Goal: Transaction & Acquisition: Book appointment/travel/reservation

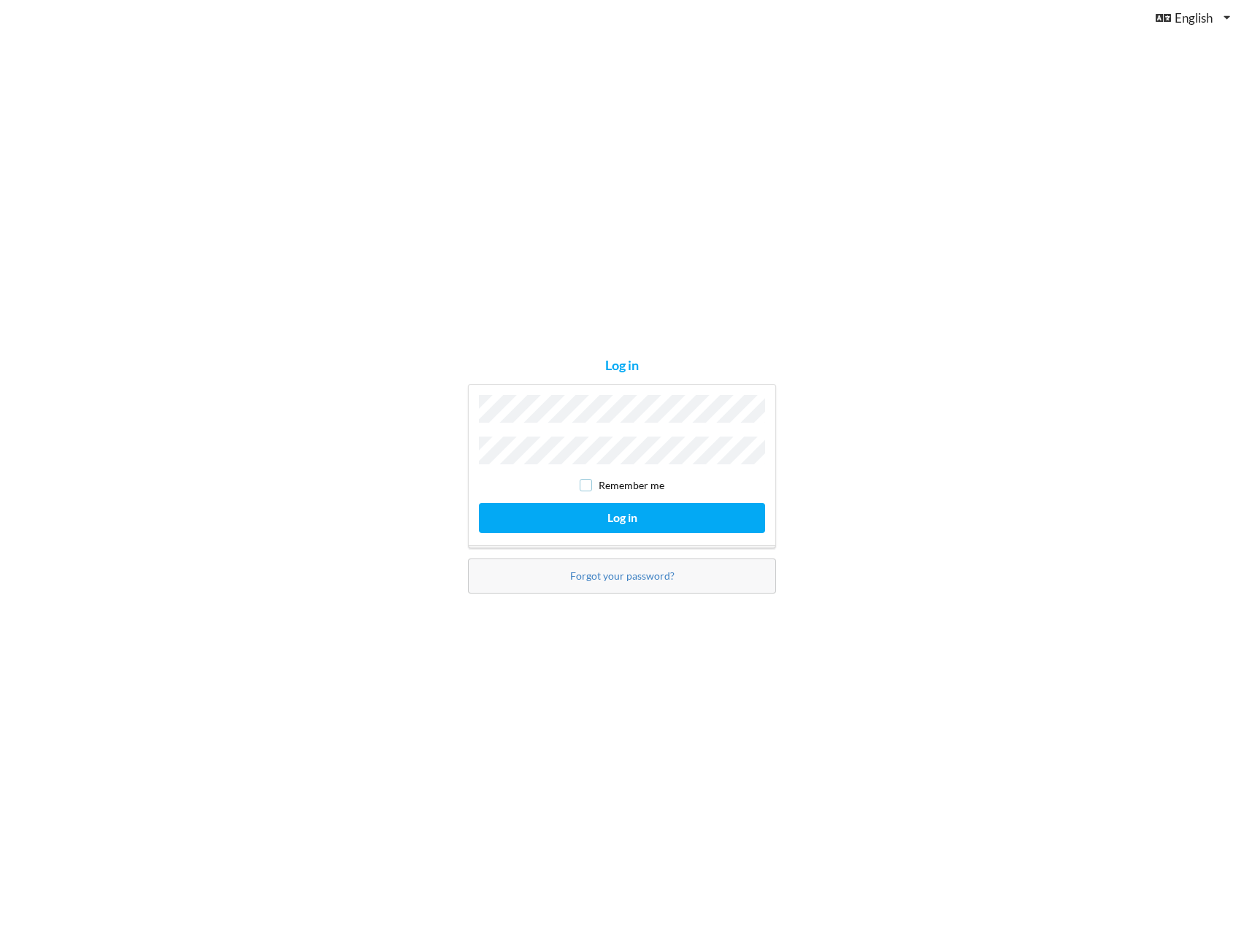
click at [586, 481] on input "checkbox" at bounding box center [585, 485] width 13 height 13
checkbox input "true"
click at [632, 514] on button "Log in" at bounding box center [622, 518] width 286 height 30
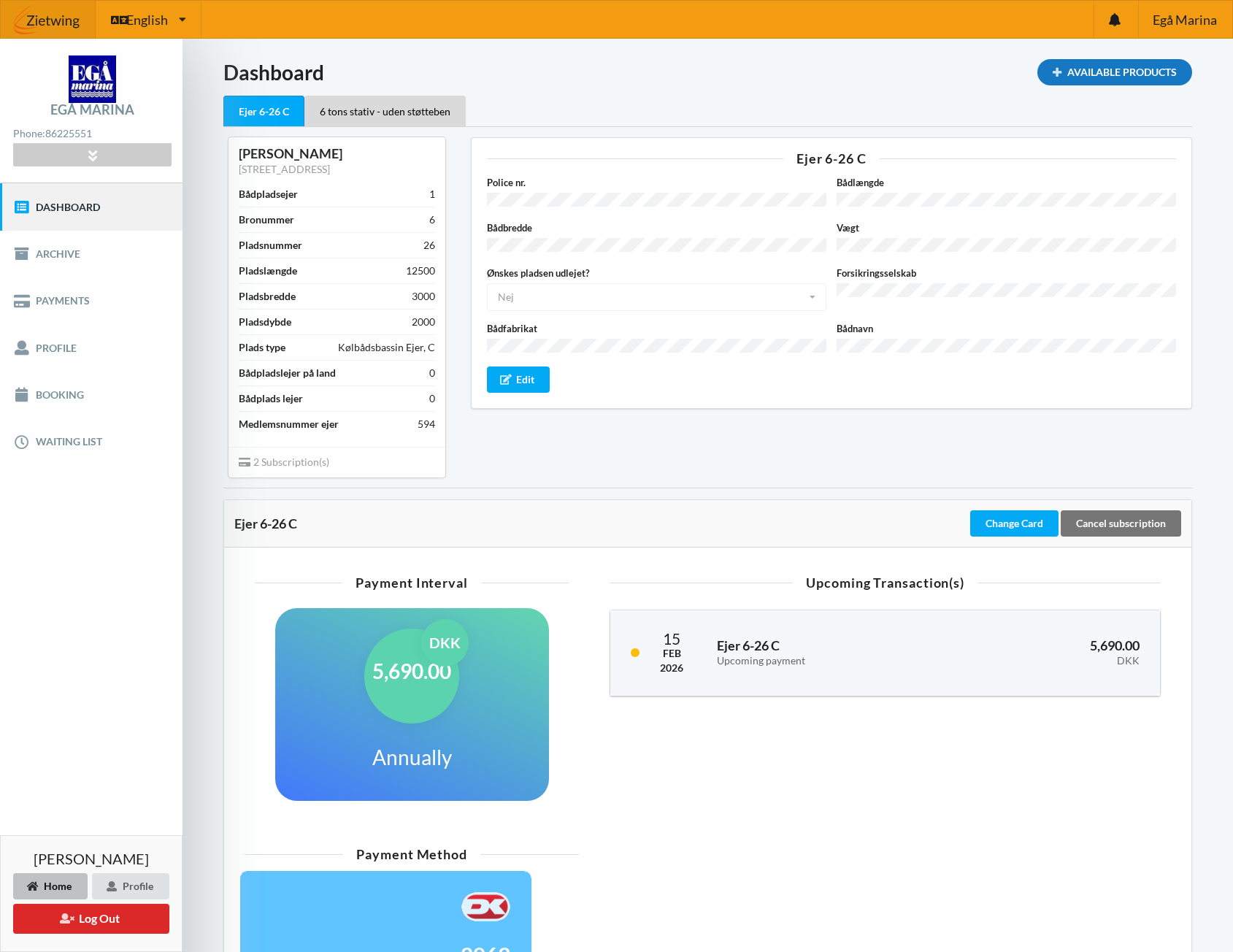
click at [1114, 74] on div "Available Products" at bounding box center [1114, 71] width 155 height 26
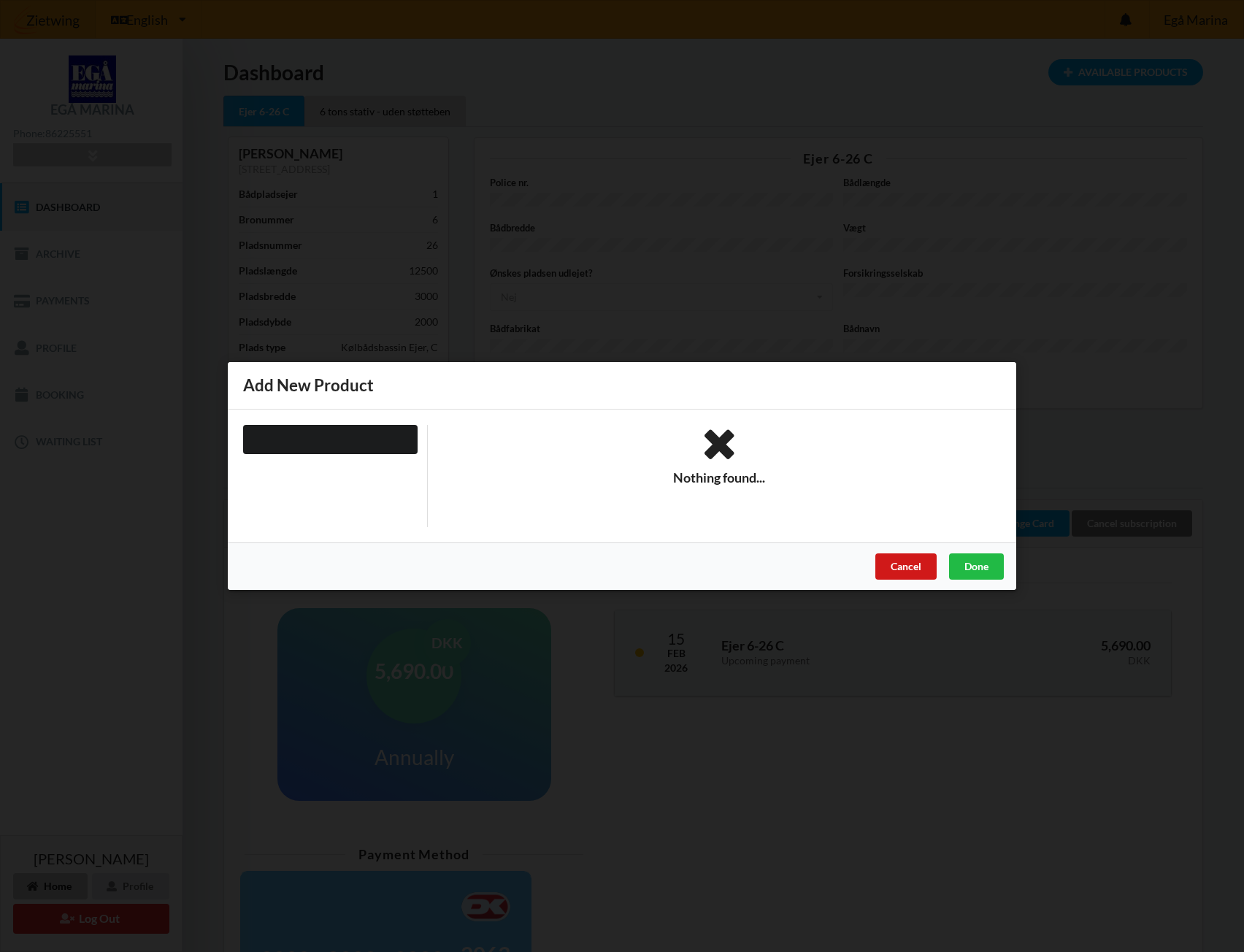
click at [919, 563] on div "Cancel" at bounding box center [906, 566] width 62 height 26
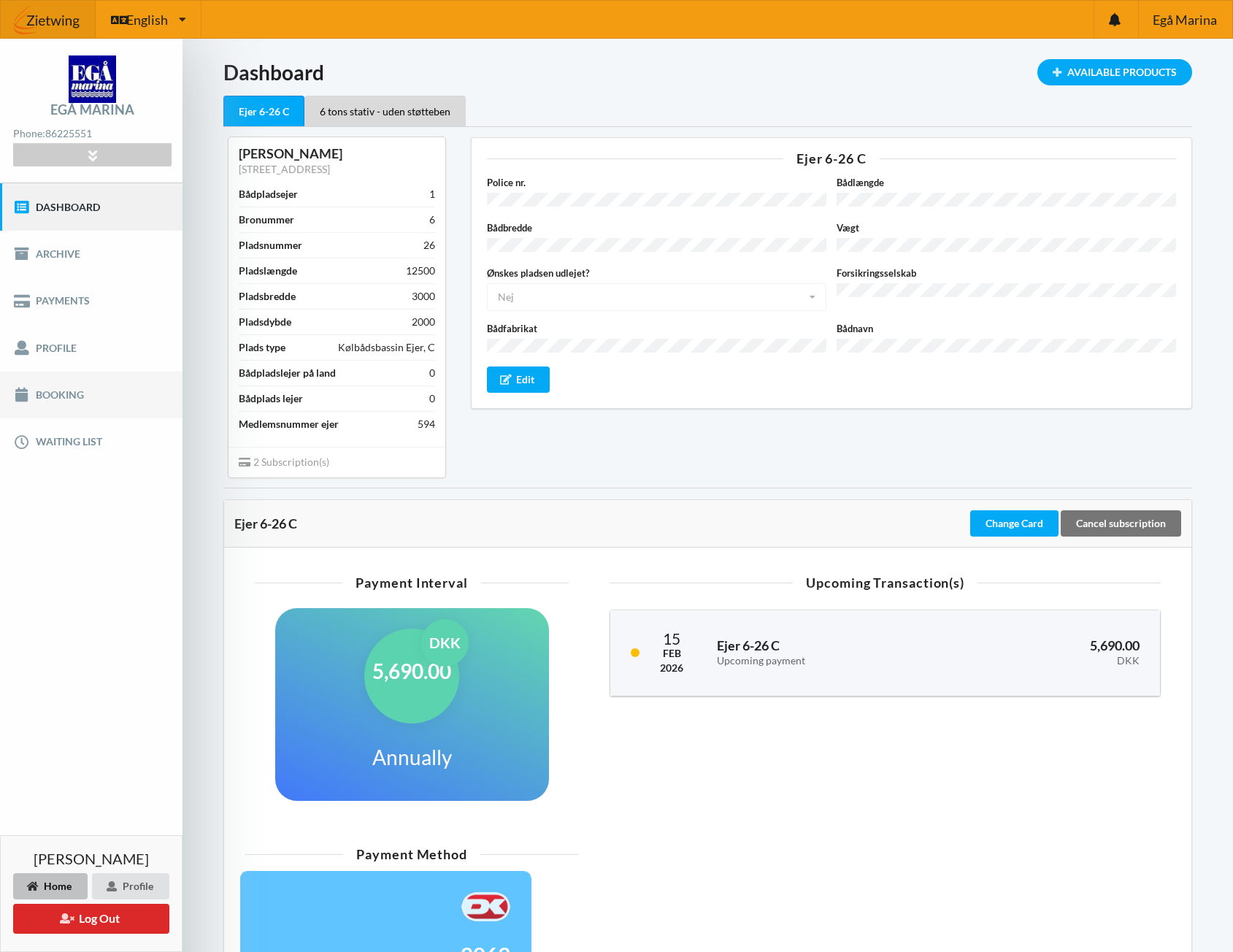
click at [68, 397] on link "Booking" at bounding box center [91, 395] width 183 height 47
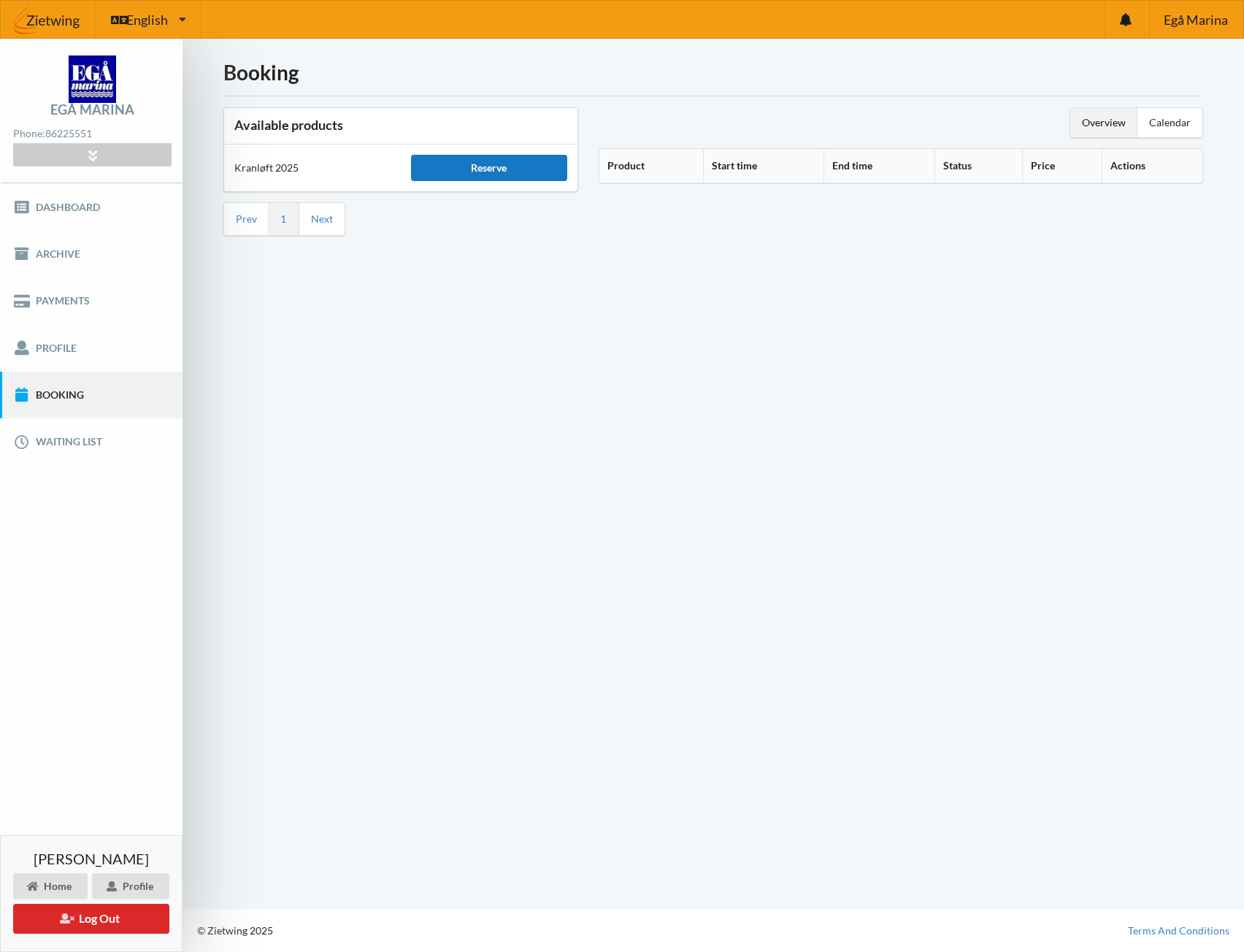
click at [496, 168] on div "Reserve" at bounding box center [489, 167] width 157 height 26
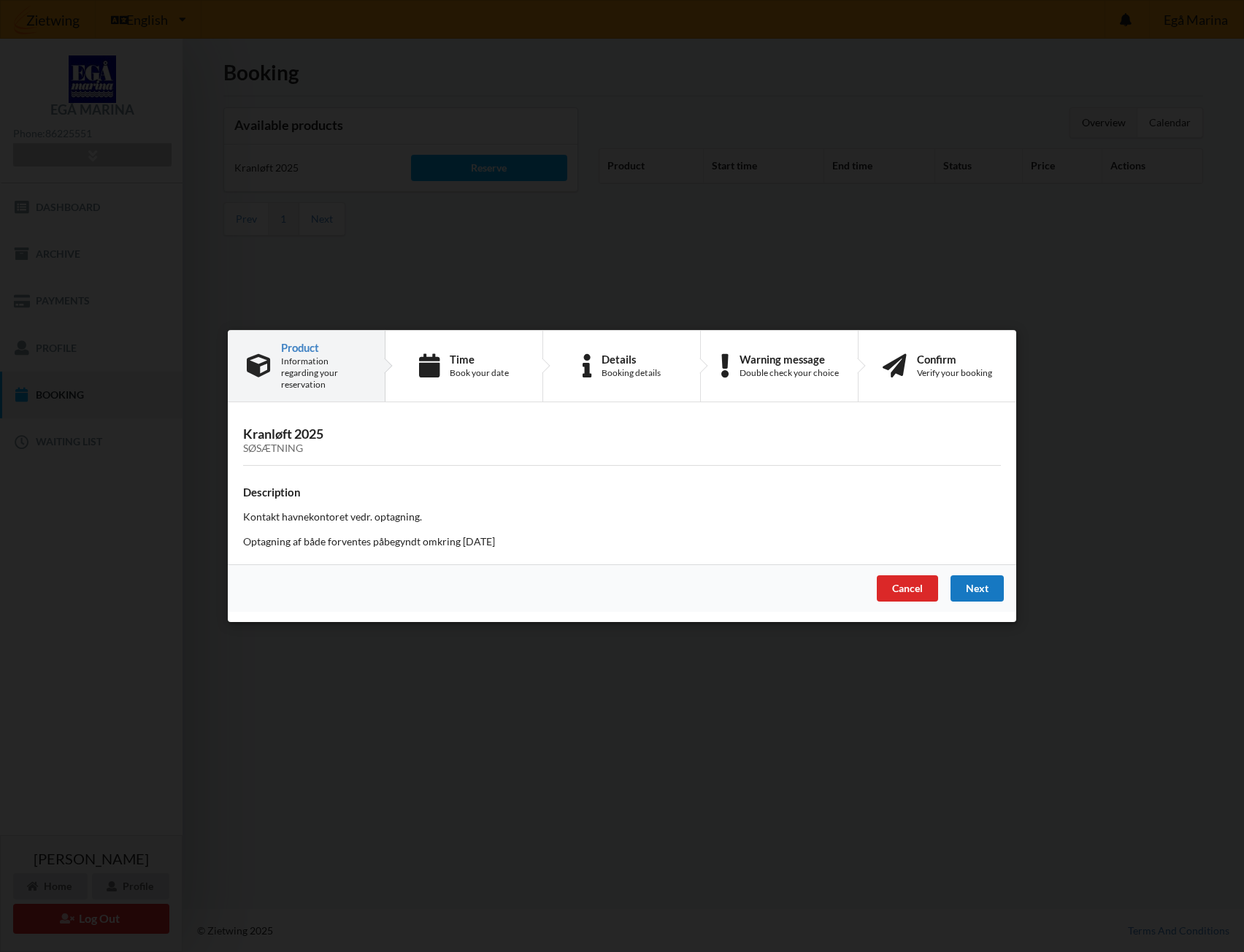
click at [994, 583] on div "Next" at bounding box center [976, 588] width 53 height 26
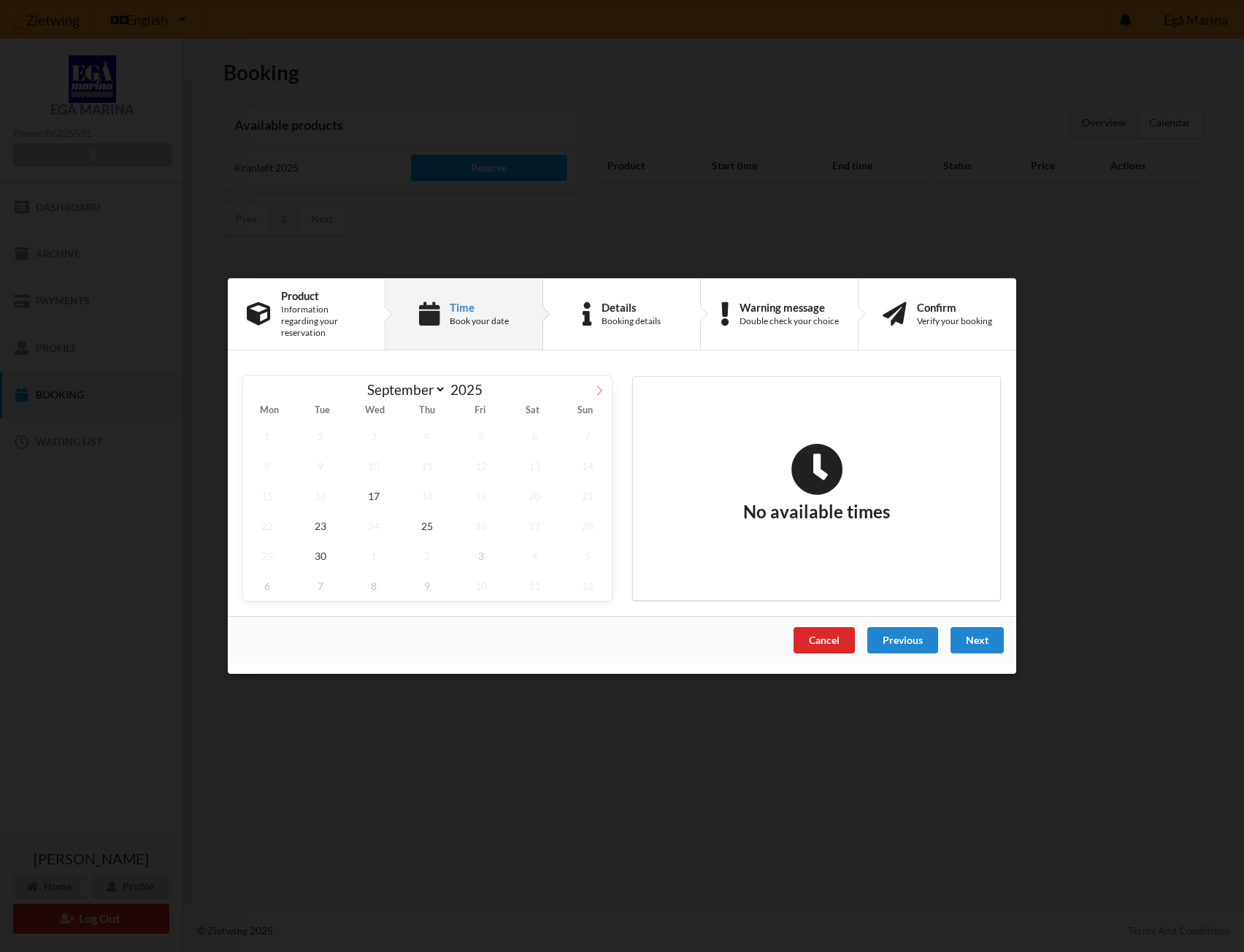
click at [598, 386] on icon at bounding box center [599, 390] width 10 height 10
select select "9"
click at [481, 430] on span "3" at bounding box center [480, 435] width 48 height 30
click at [266, 496] on span "13" at bounding box center [267, 496] width 48 height 30
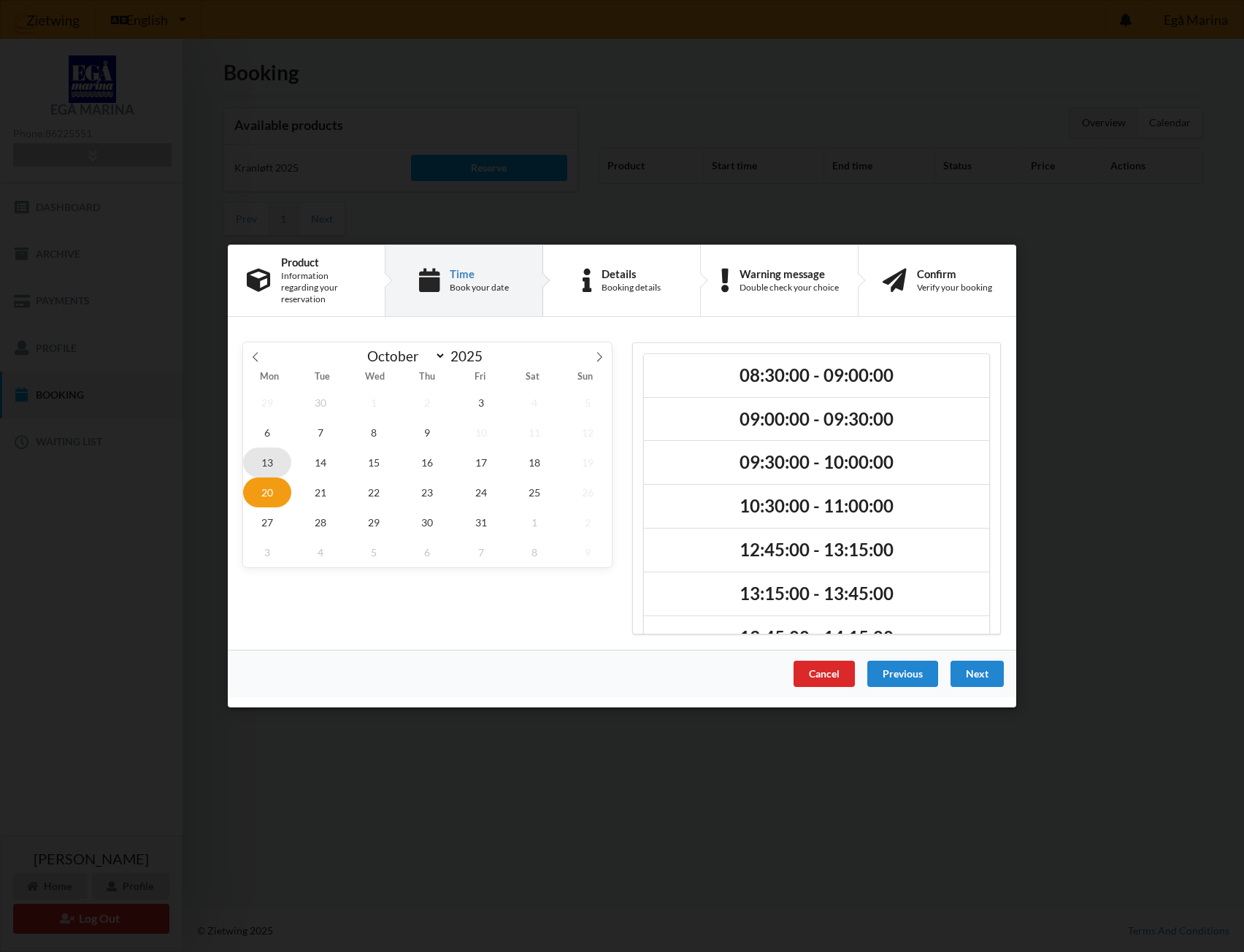
click at [270, 459] on span "13" at bounding box center [267, 462] width 48 height 30
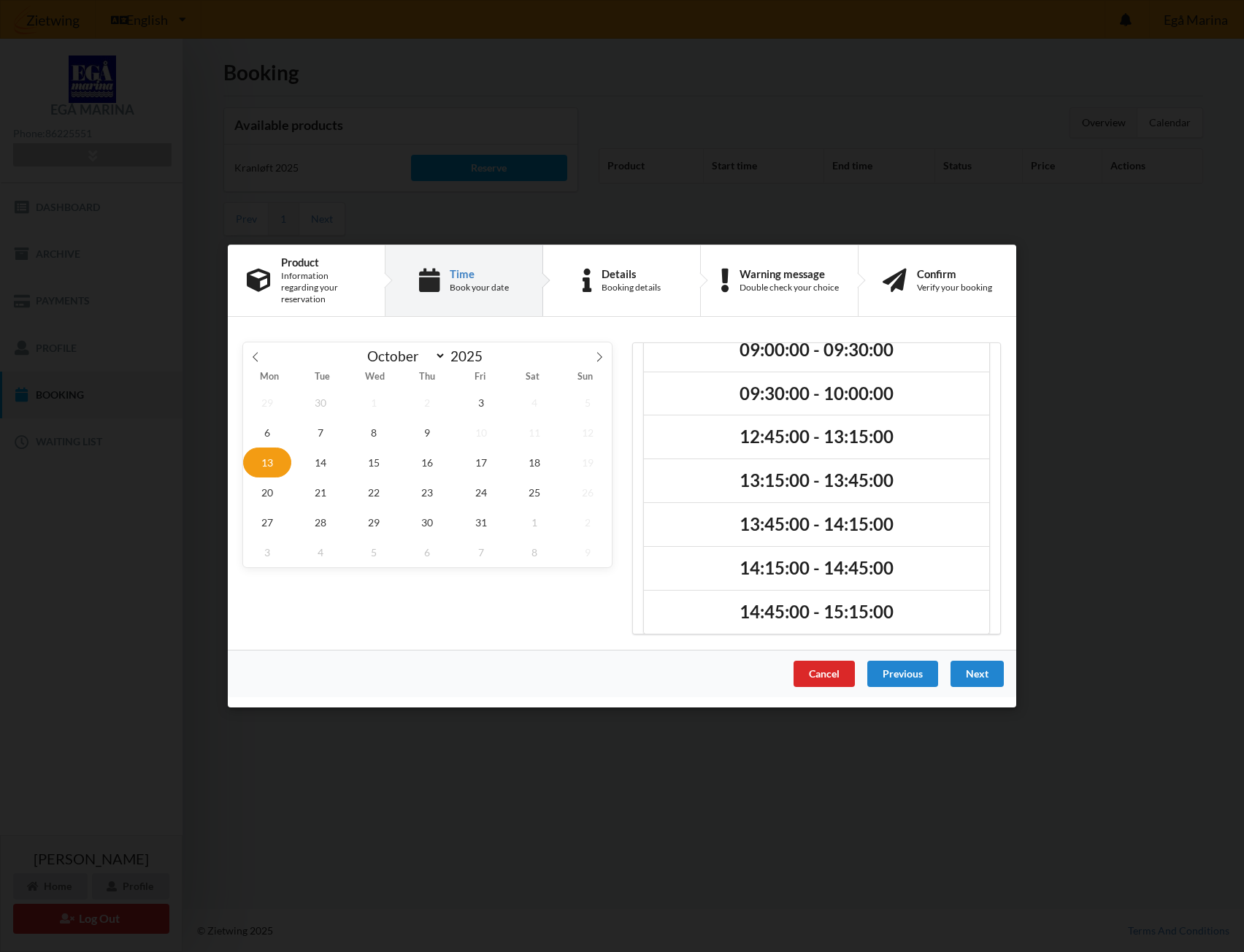
scroll to position [36, 0]
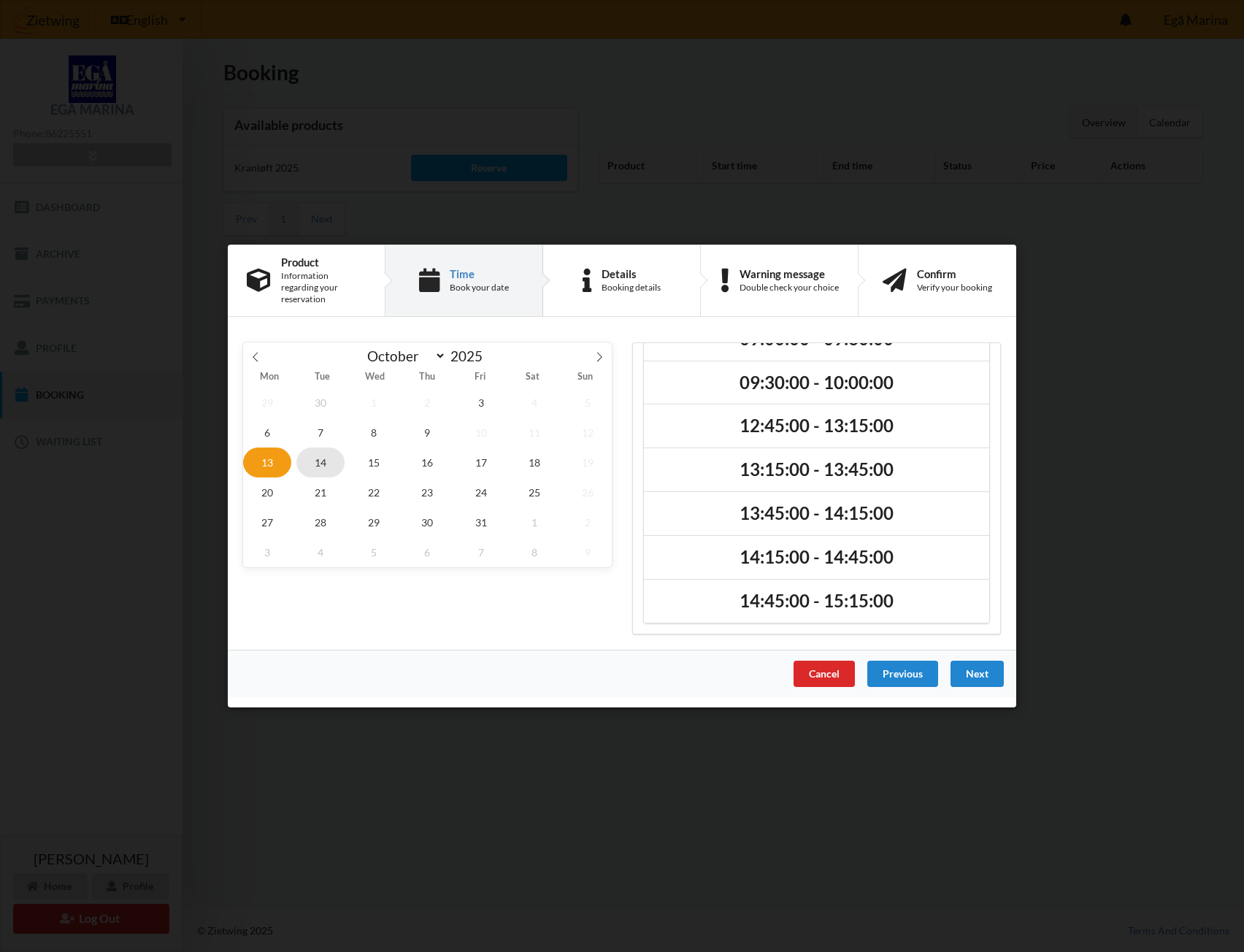
click at [319, 457] on span "14" at bounding box center [320, 462] width 48 height 30
click at [269, 460] on span "13" at bounding box center [267, 462] width 48 height 30
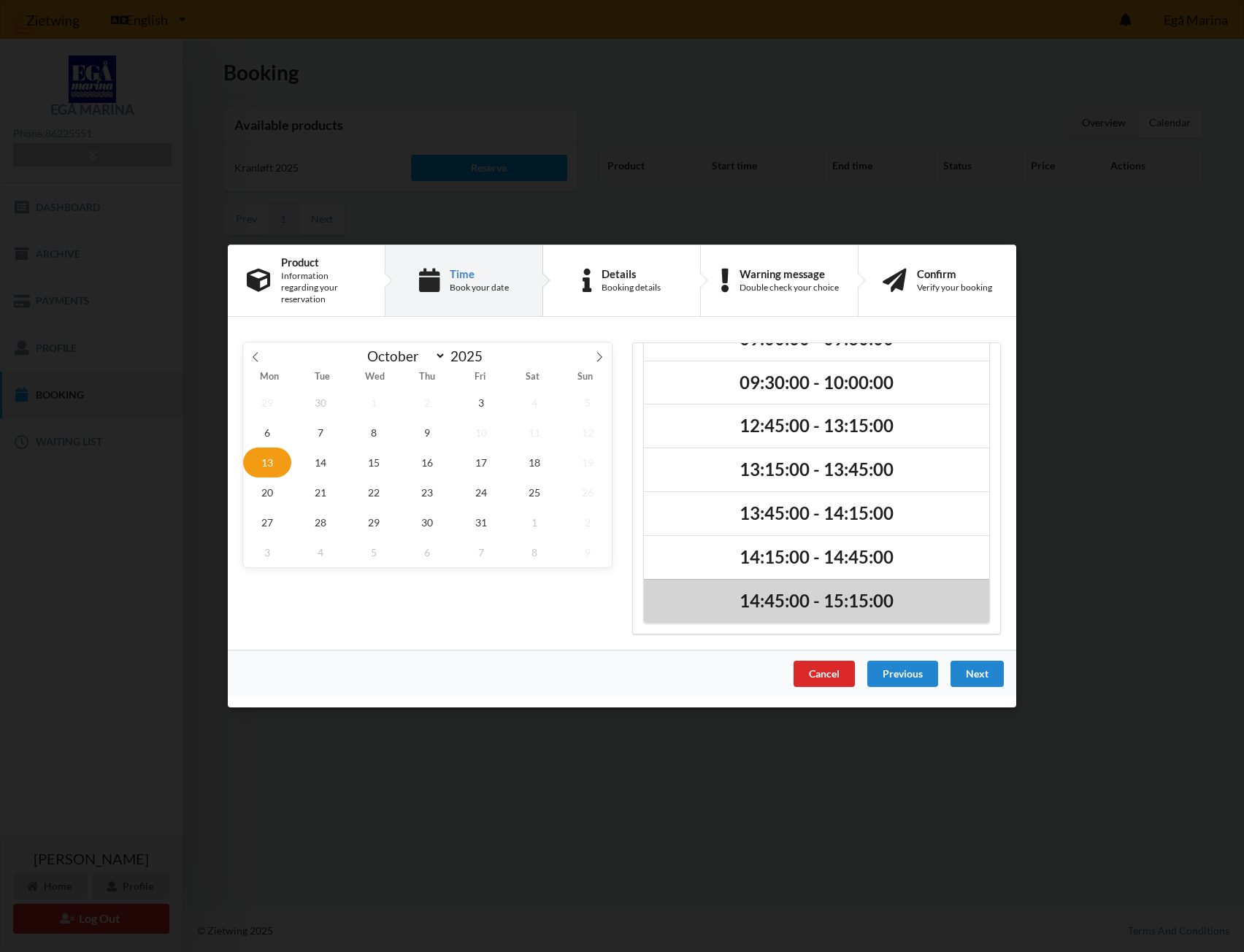
click at [825, 598] on h2 "14:45:00 - 15:15:00" at bounding box center [816, 601] width 325 height 23
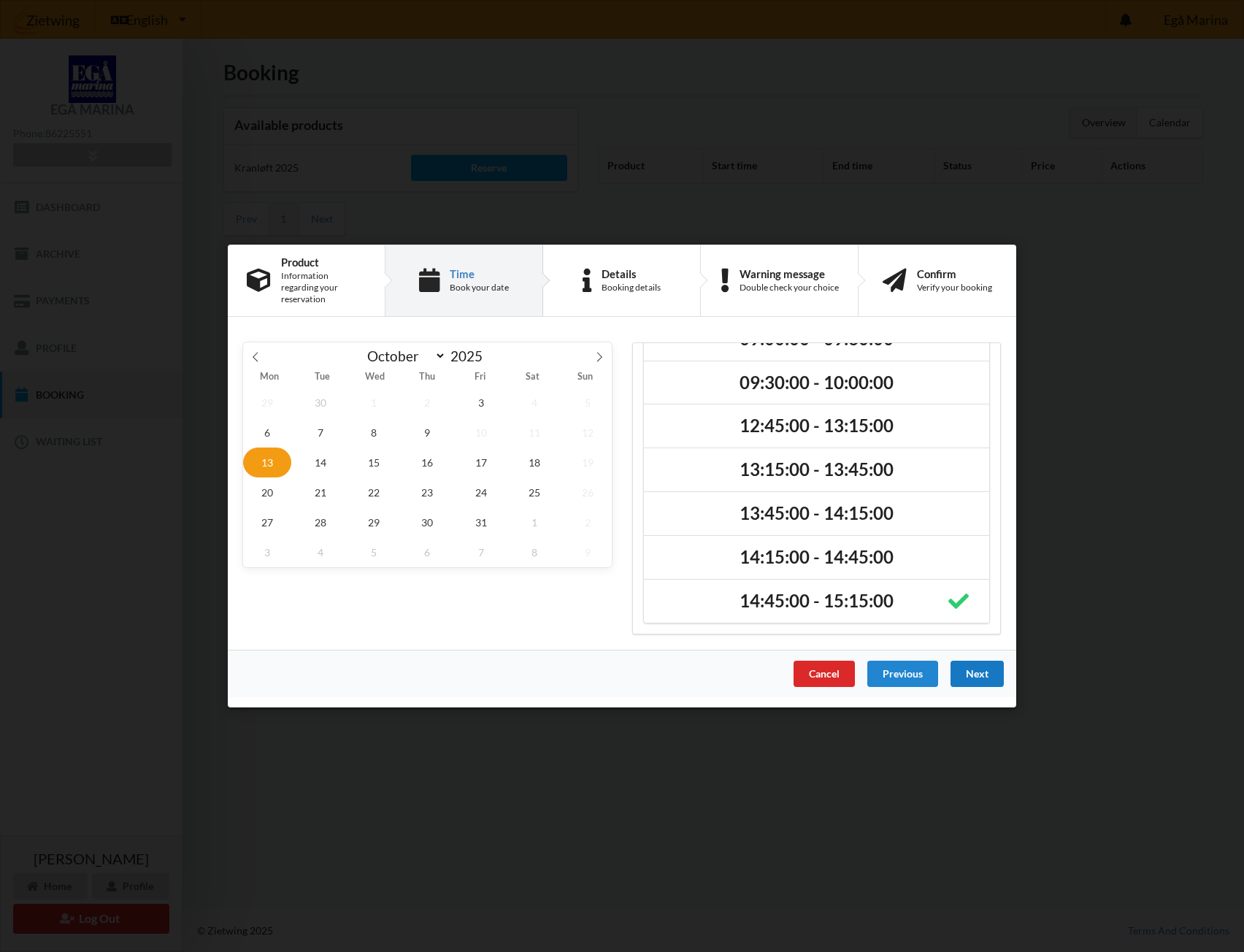
click at [987, 671] on div "Next" at bounding box center [976, 673] width 53 height 26
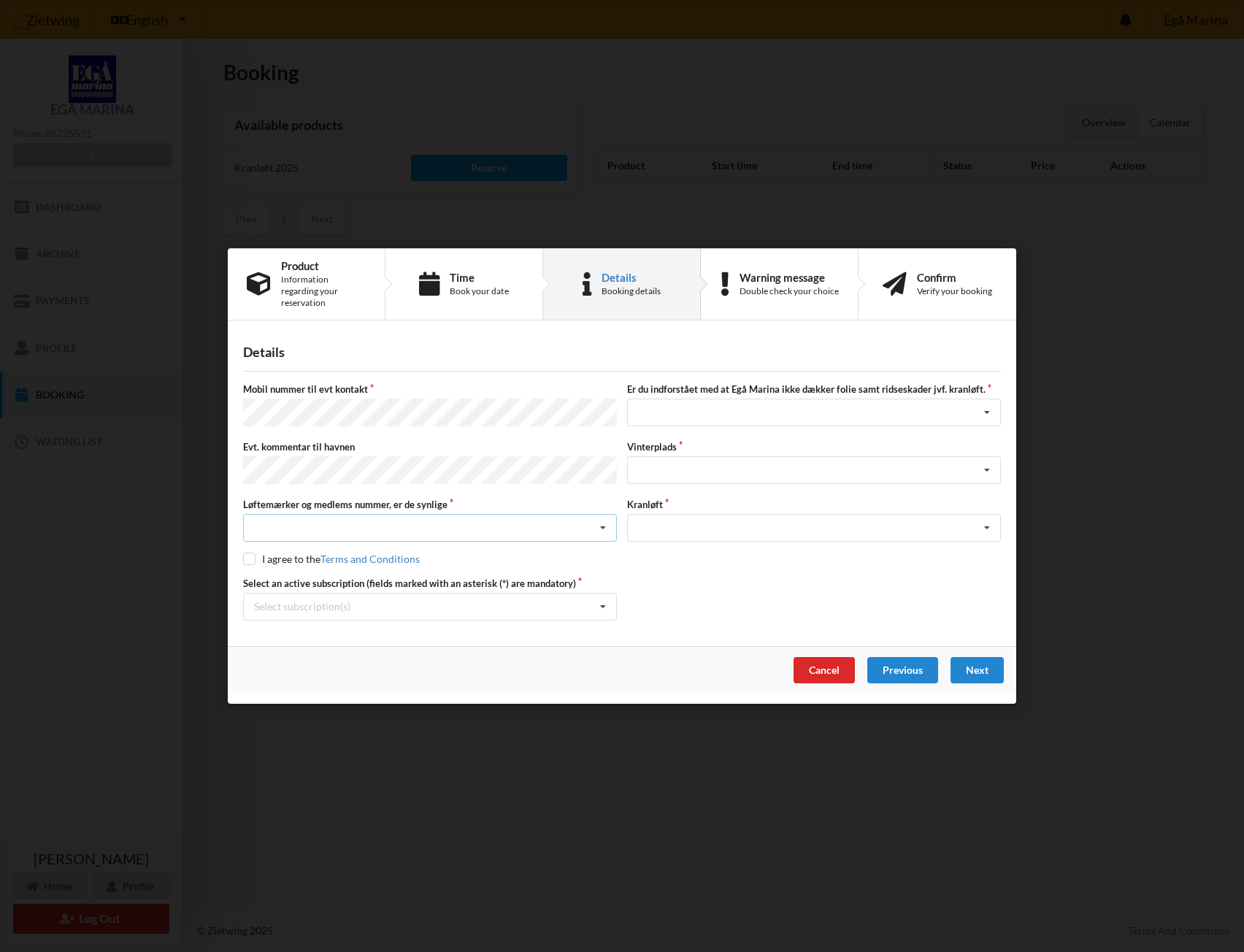
click at [342, 515] on div "Nej, jeg kontakter havnekontoret inden løftet Ja, mine mærker er synlige og int…" at bounding box center [430, 528] width 374 height 28
click at [337, 568] on div "Ja, mine mærker er synlige og intakte" at bounding box center [429, 582] width 372 height 27
click at [250, 553] on input "checkbox" at bounding box center [250, 559] width 13 height 13
checkbox input "true"
click at [601, 605] on icon at bounding box center [603, 607] width 22 height 27
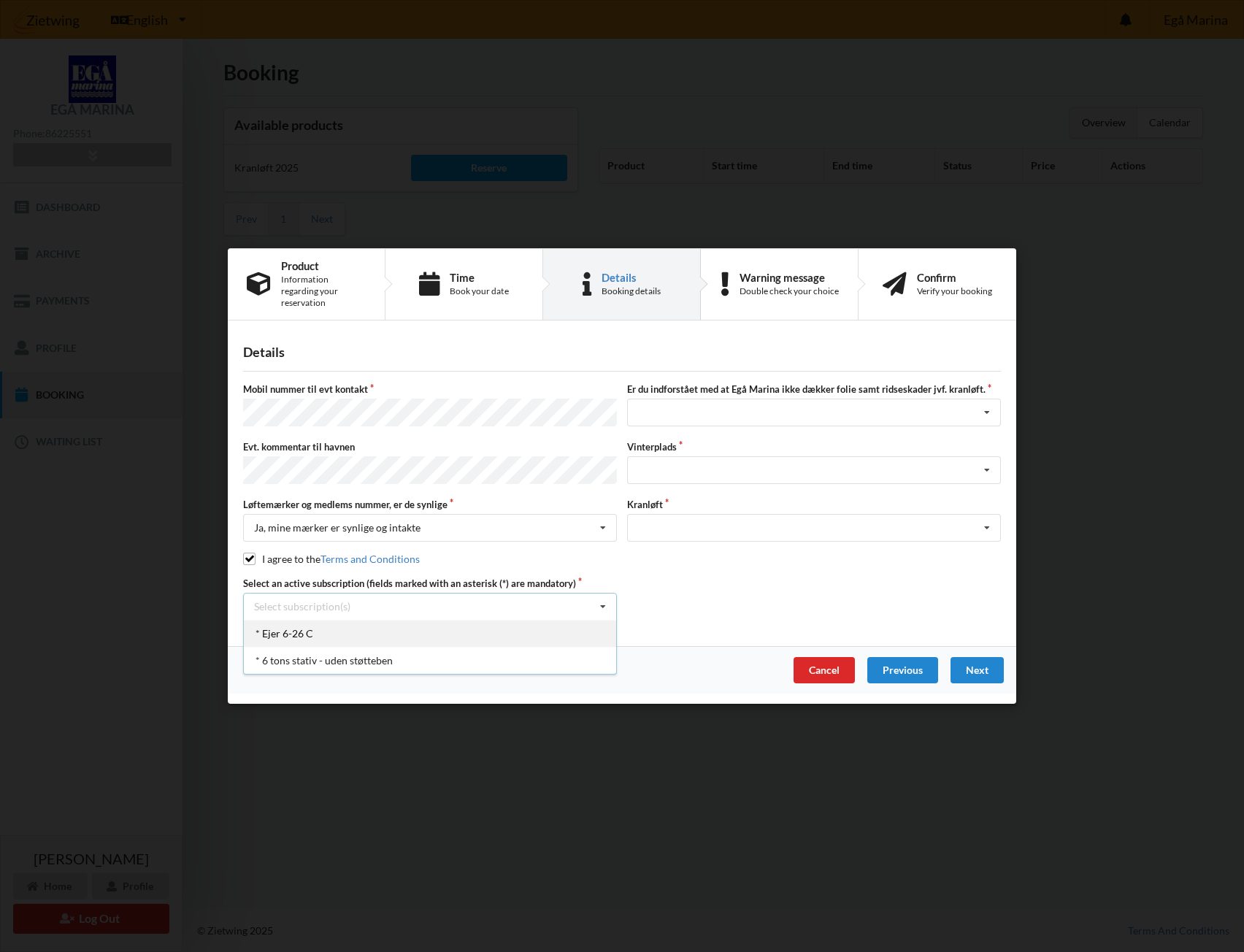
click at [354, 625] on div "* Ejer 6-26 C" at bounding box center [429, 633] width 372 height 27
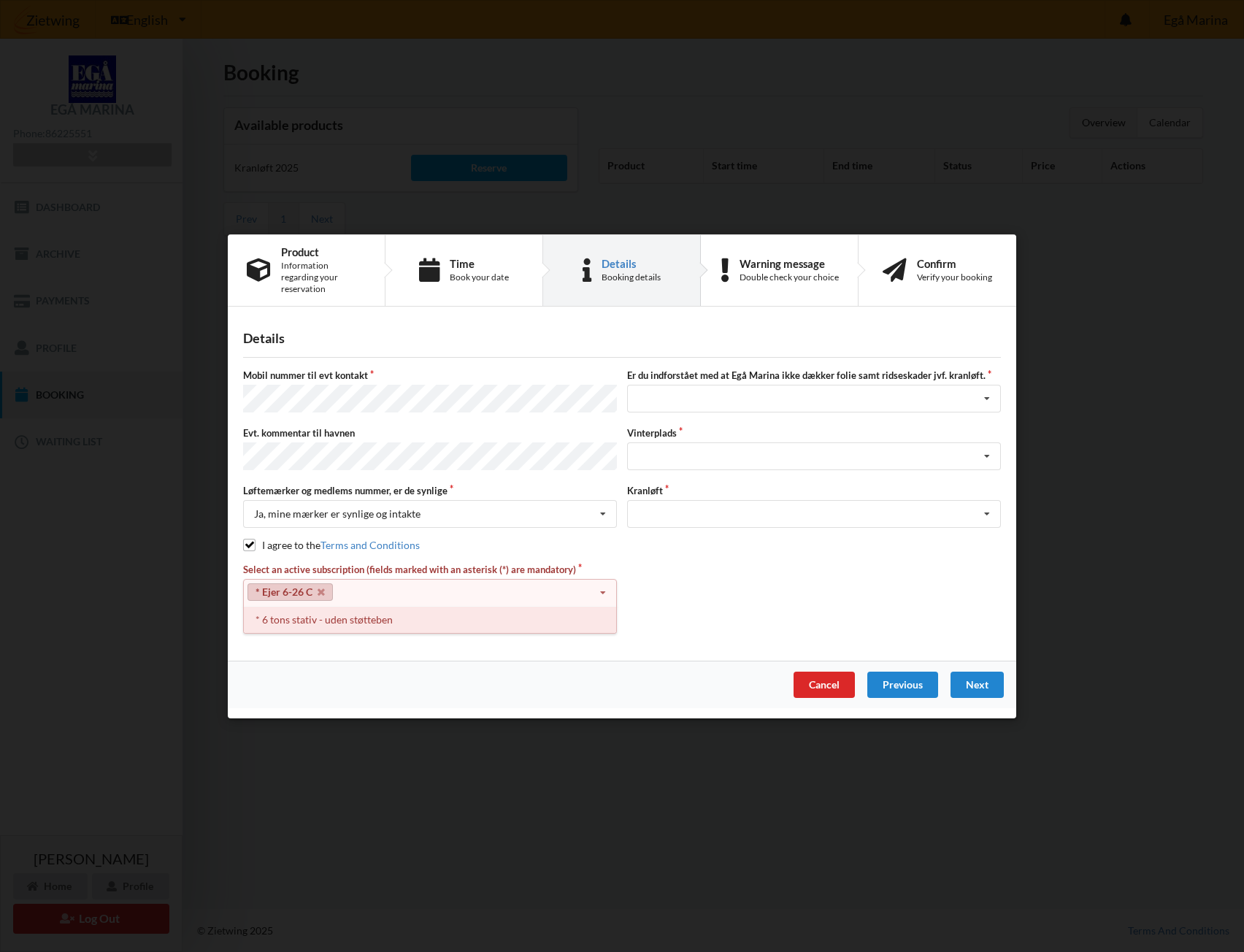
click at [511, 614] on div "* 6 tons stativ - uden støtteben" at bounding box center [429, 619] width 372 height 27
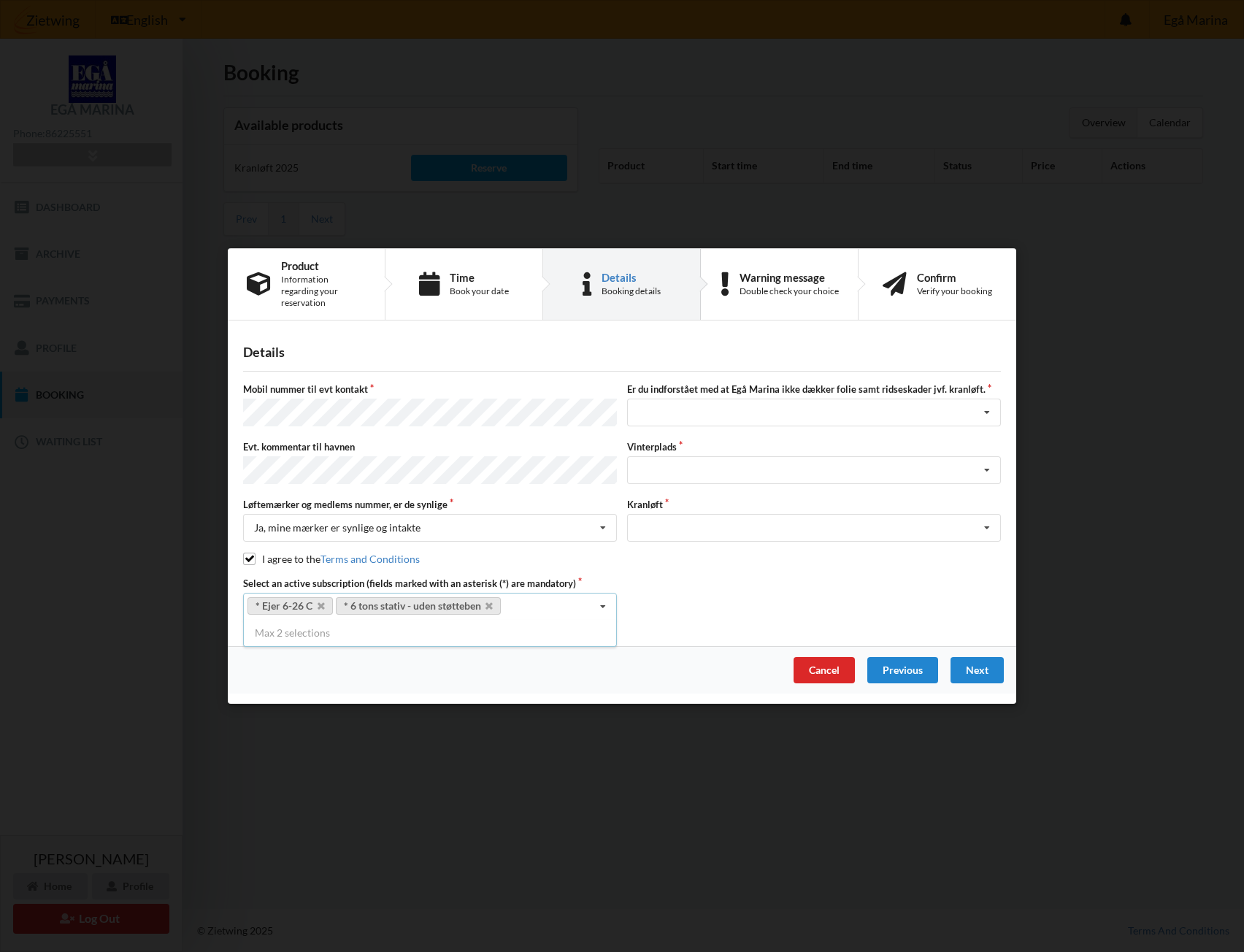
click at [601, 598] on icon at bounding box center [603, 607] width 22 height 27
click at [489, 602] on icon at bounding box center [489, 606] width 7 height 9
click at [0, 0] on div "* 6 tons stativ - uden støtteben" at bounding box center [0, 0] width 0 height 0
click at [984, 412] on icon at bounding box center [987, 414] width 22 height 27
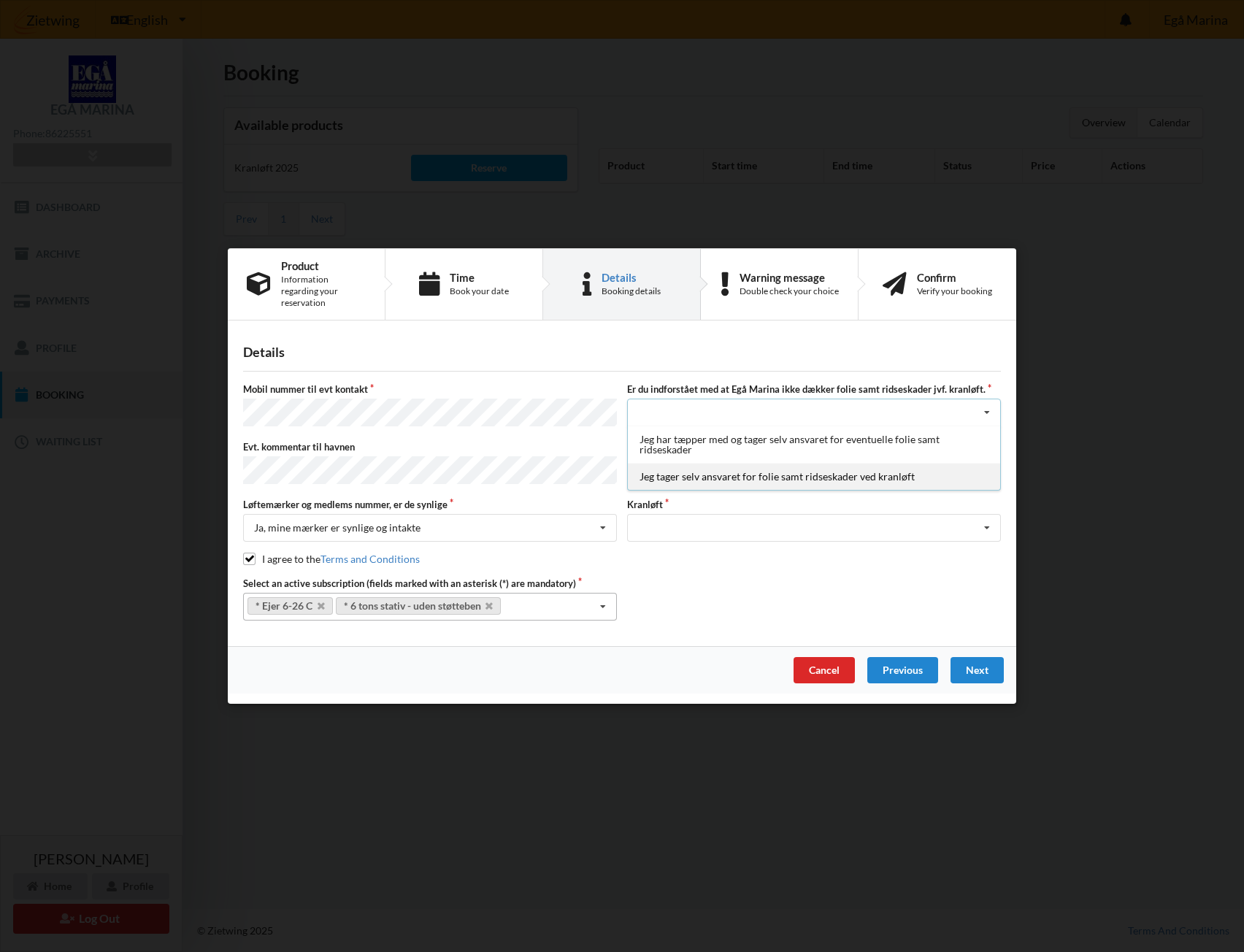
click at [898, 479] on div "Jeg tager selv ansvaret for folie samt ridseskader ved kranløft" at bounding box center [813, 477] width 372 height 27
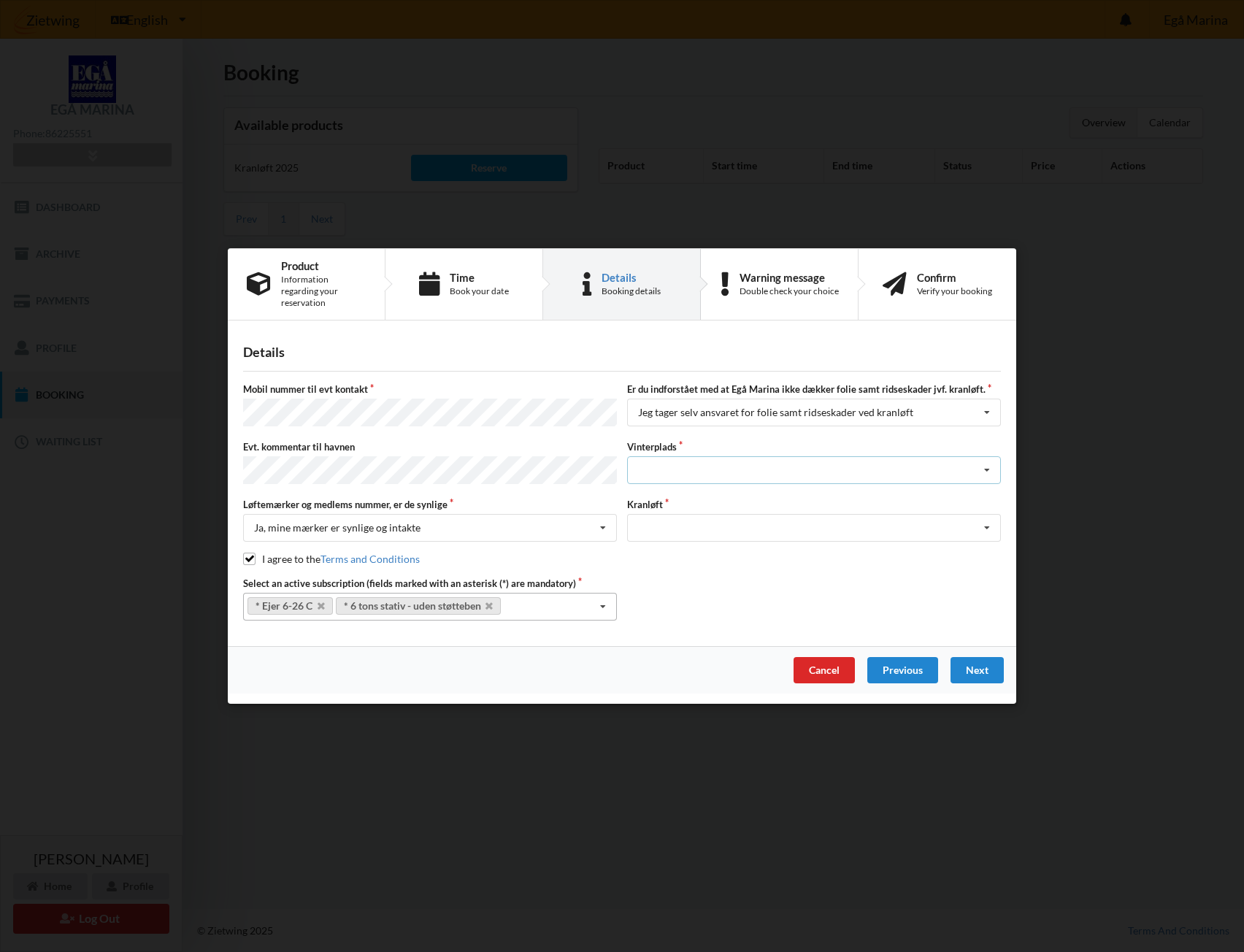
click at [848, 470] on div "Landplads nr. 1 Landplads nr. 2 Landplads nr.3 Landplads nr. 4 Landplads nr. 5 …" at bounding box center [813, 470] width 374 height 28
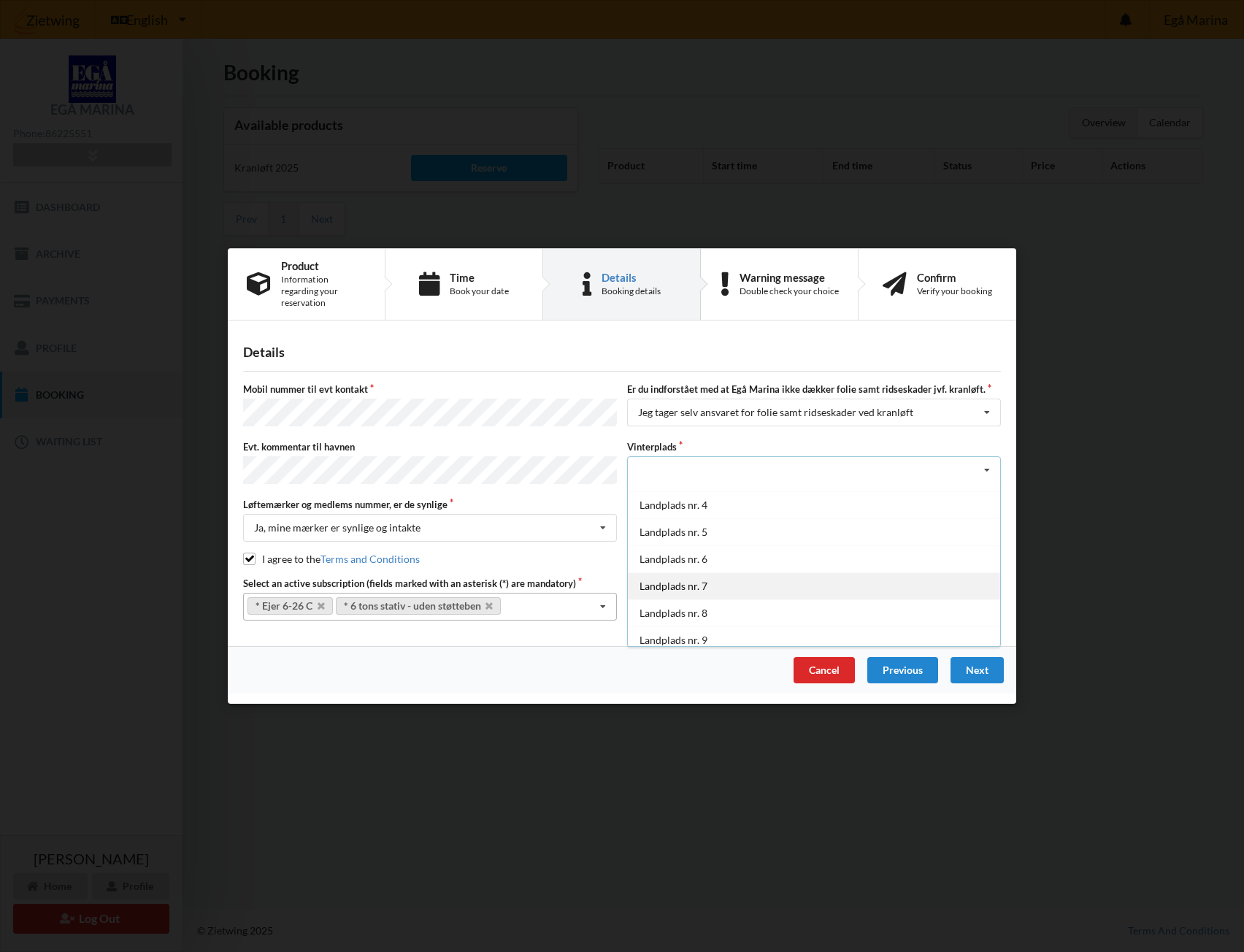
click at [677, 582] on div "Landplads nr. 7" at bounding box center [813, 585] width 372 height 27
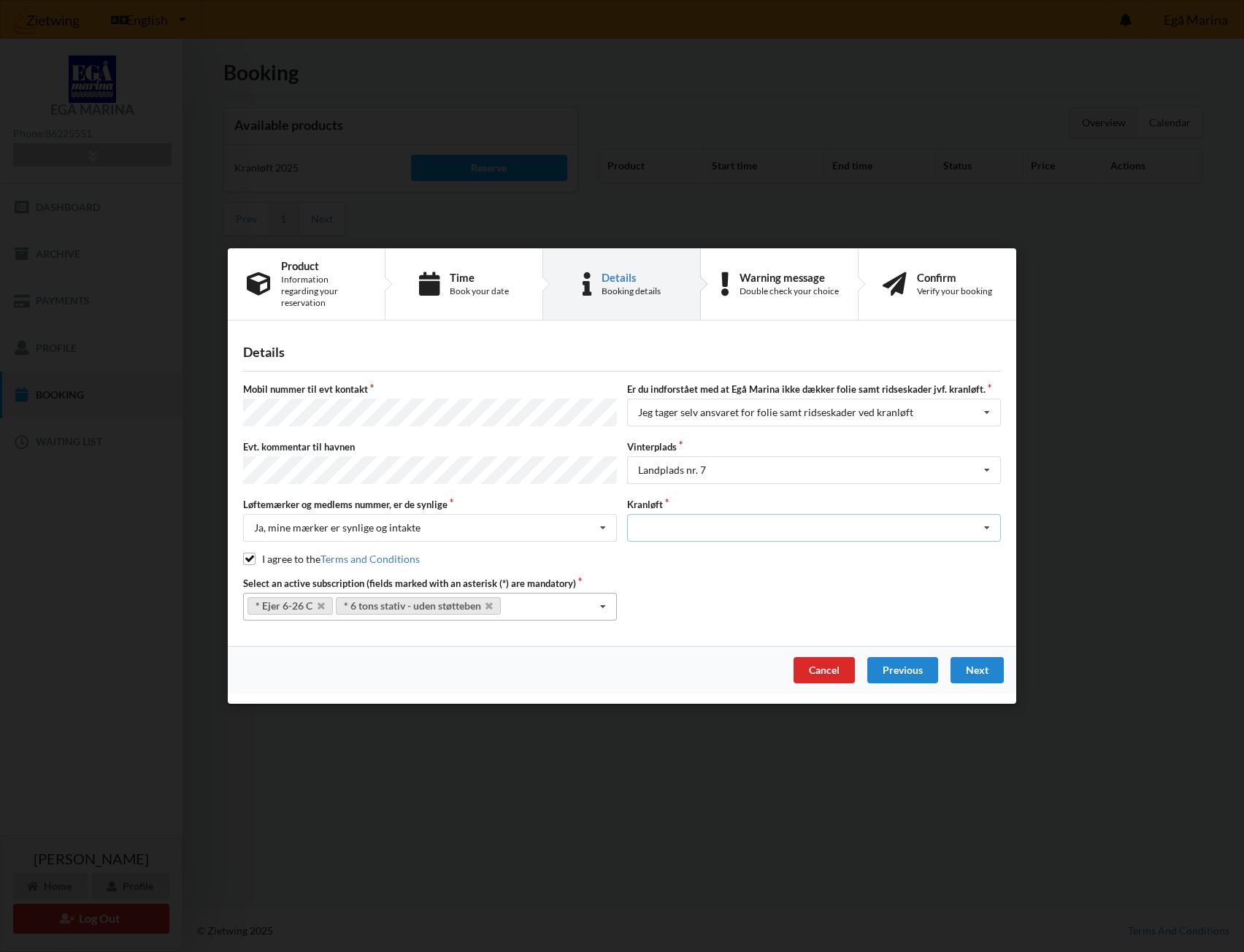
click at [843, 518] on div "Optagning" at bounding box center [813, 528] width 374 height 28
click at [795, 552] on div "Optagning" at bounding box center [813, 555] width 372 height 27
click at [983, 665] on div "Next" at bounding box center [976, 670] width 53 height 26
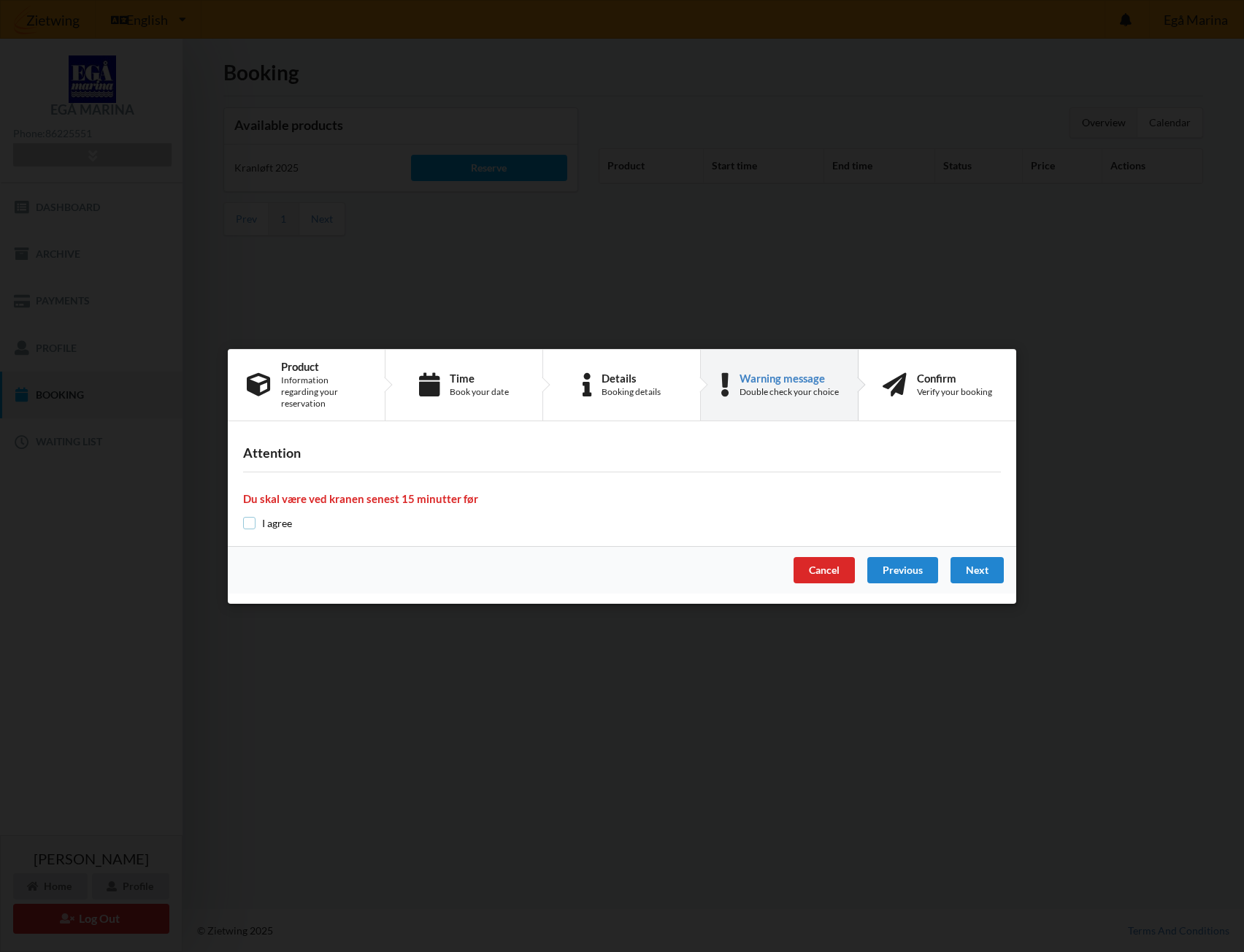
click at [249, 521] on input "checkbox" at bounding box center [250, 523] width 13 height 13
checkbox input "true"
click at [965, 567] on div "Next" at bounding box center [976, 569] width 53 height 26
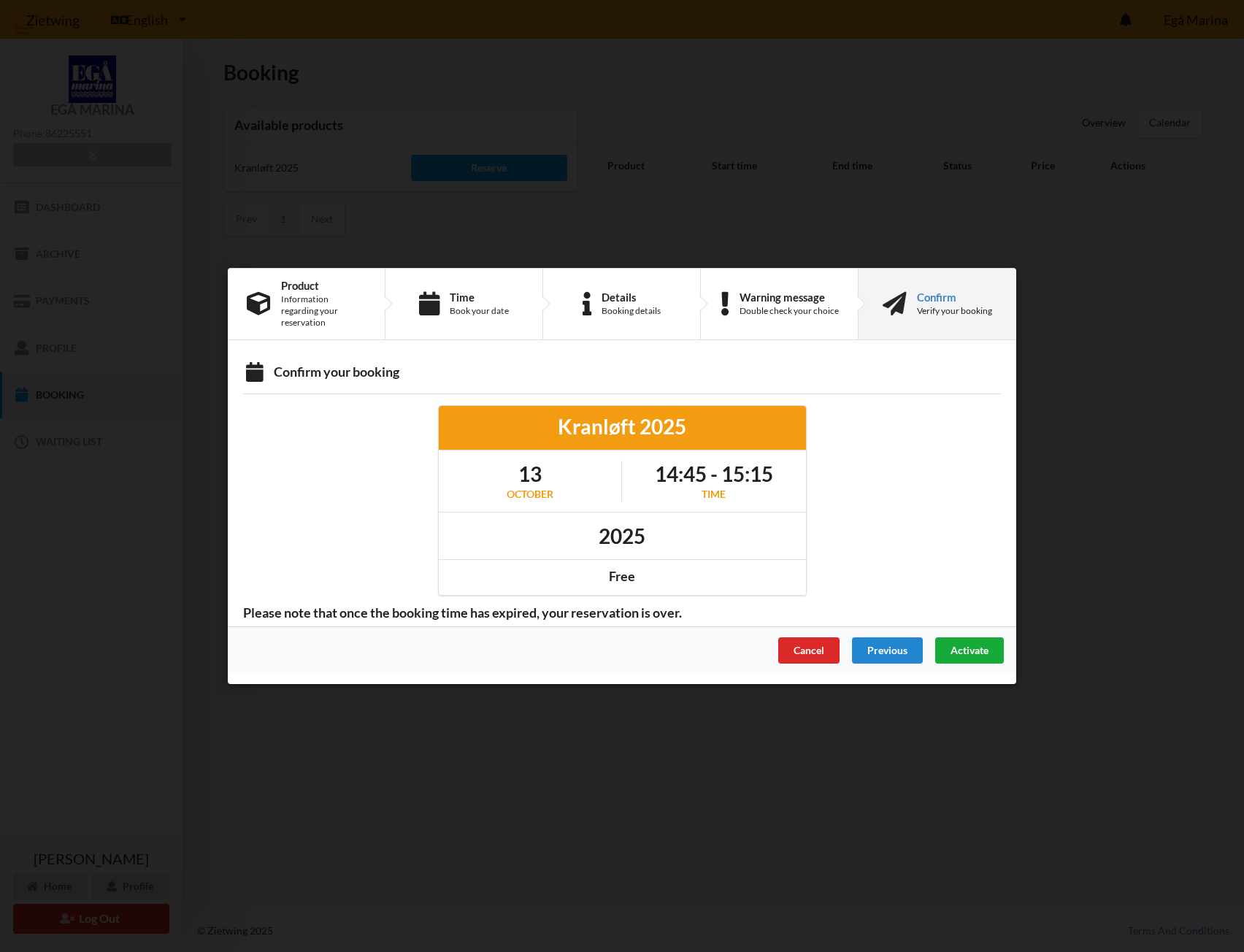
click at [976, 643] on span "Activate" at bounding box center [969, 650] width 38 height 13
